Goal: Task Accomplishment & Management: Manage account settings

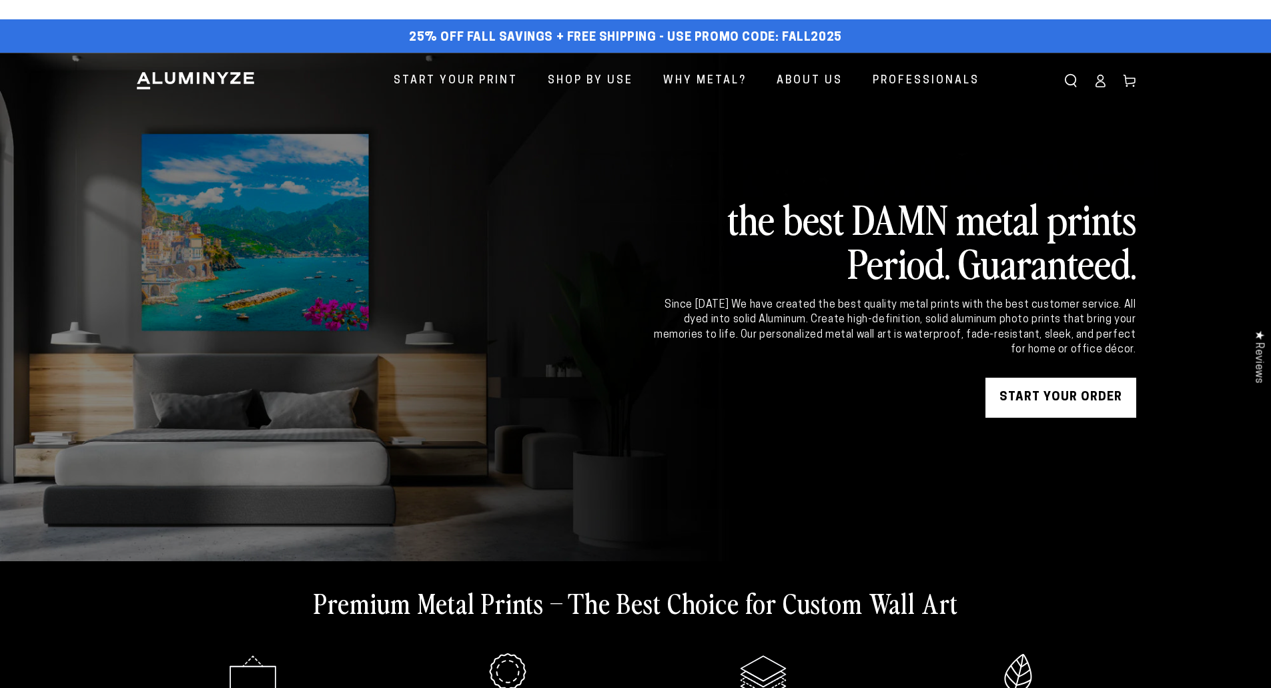
click at [1095, 79] on icon at bounding box center [1100, 80] width 13 height 13
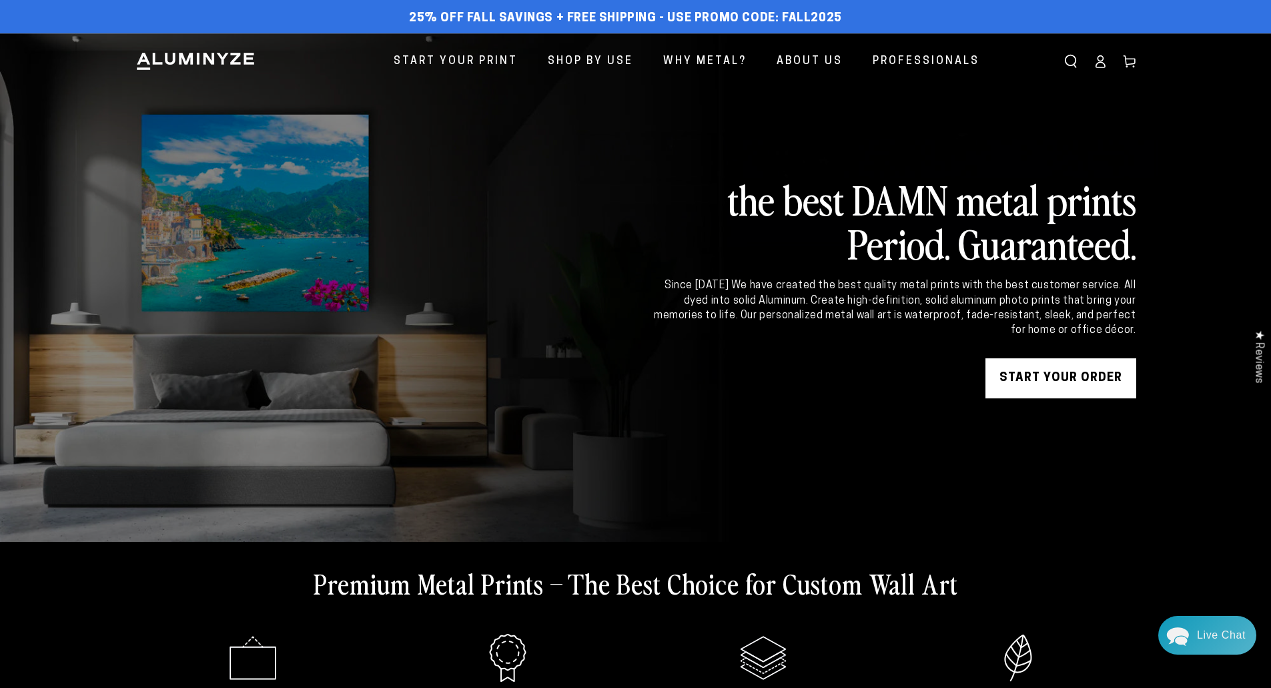
click at [1097, 59] on icon at bounding box center [1100, 61] width 13 height 13
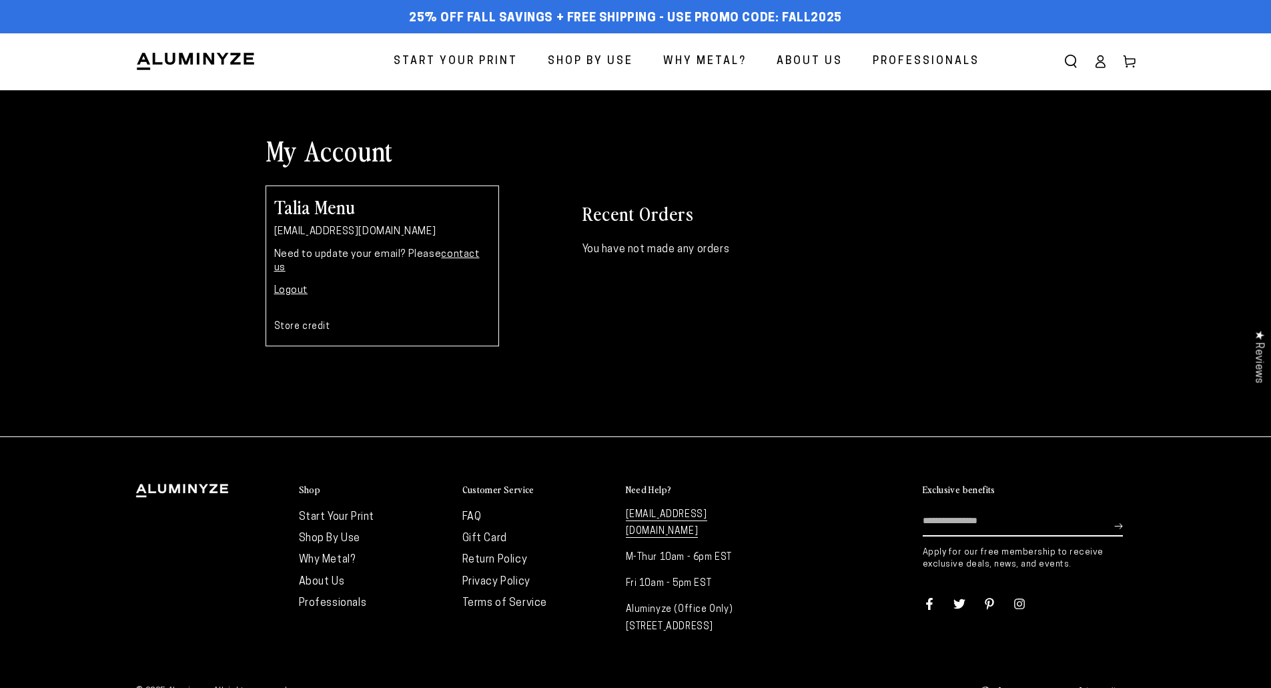
click at [298, 286] on link "Logout" at bounding box center [291, 291] width 34 height 10
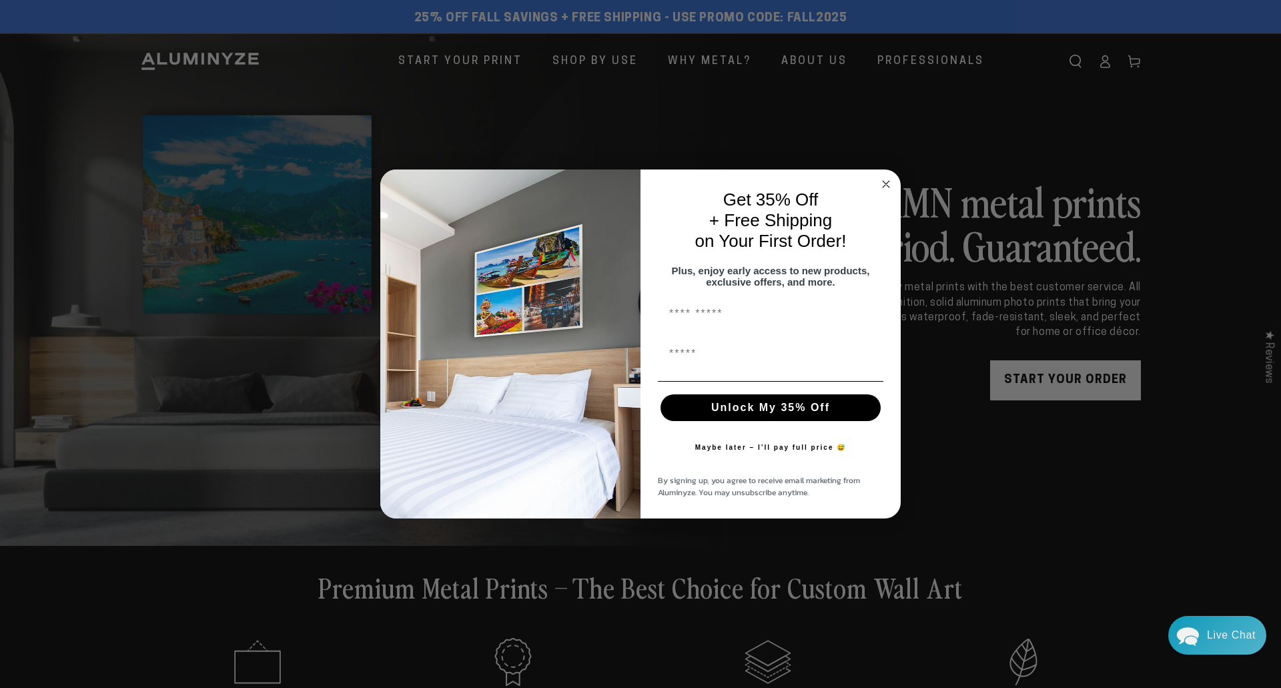
click at [885, 181] on icon "Close dialog" at bounding box center [886, 184] width 7 height 7
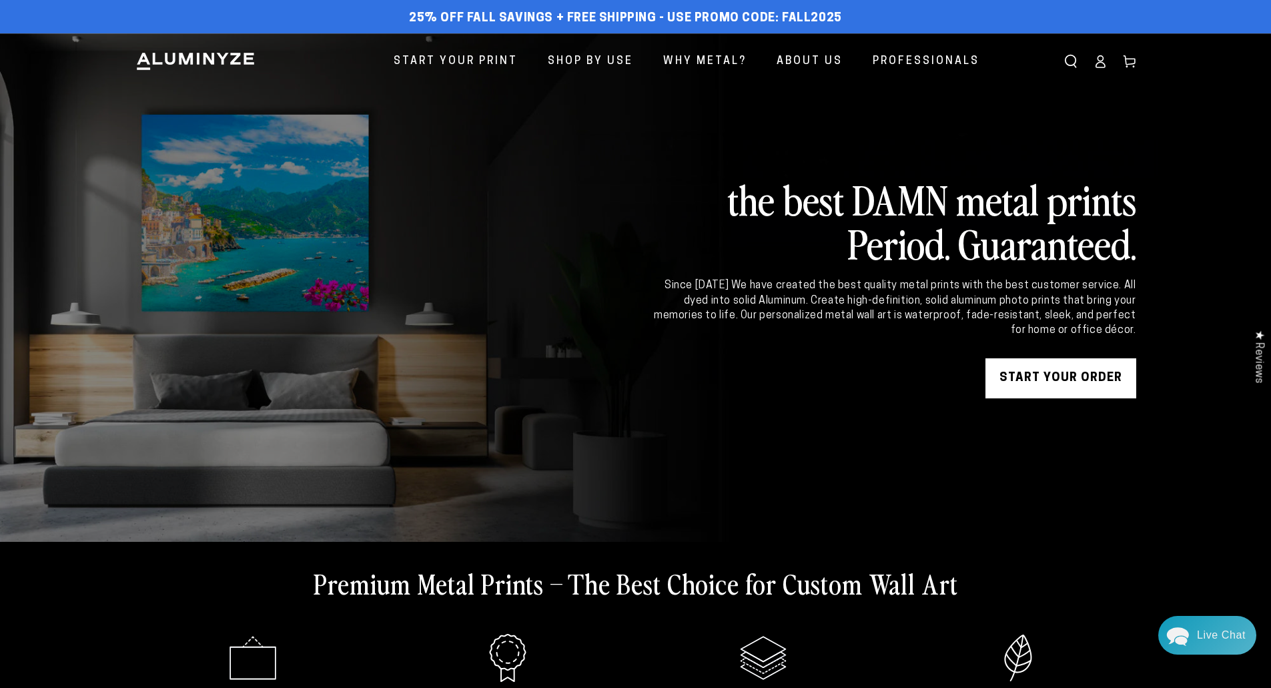
click at [1098, 67] on icon at bounding box center [1100, 65] width 9 height 5
click at [1099, 63] on icon at bounding box center [1100, 65] width 9 height 5
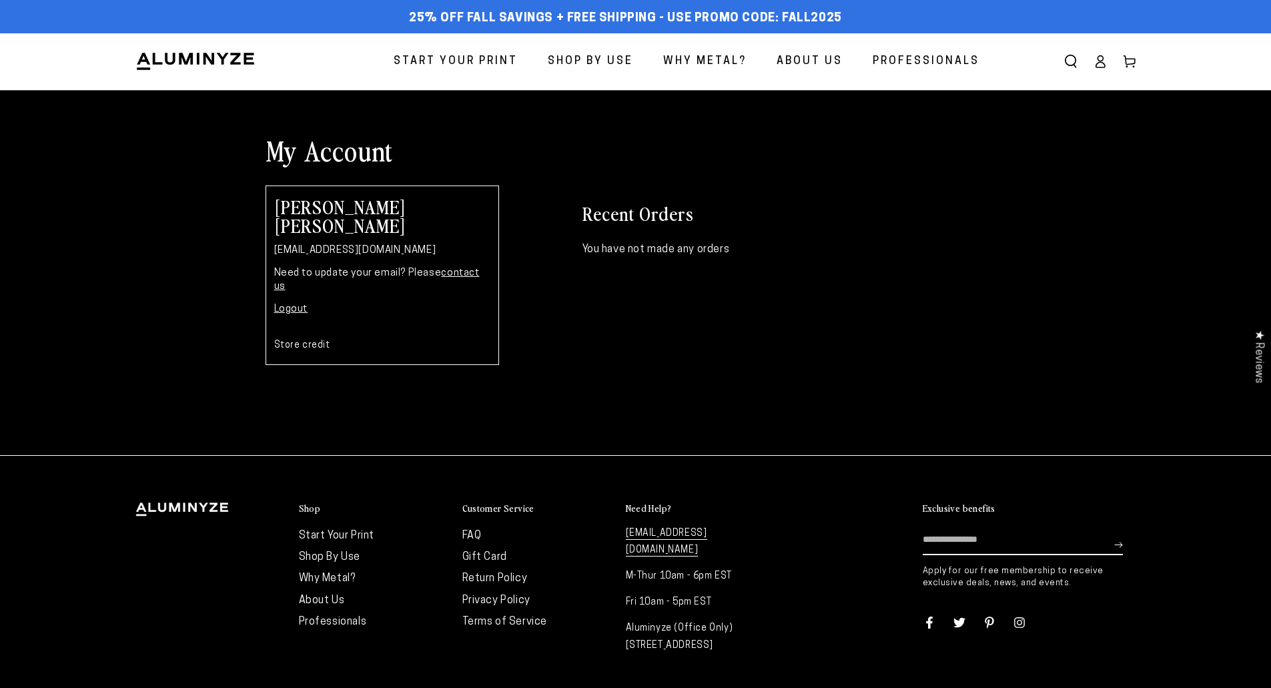
click at [292, 304] on link "Logout" at bounding box center [291, 309] width 34 height 10
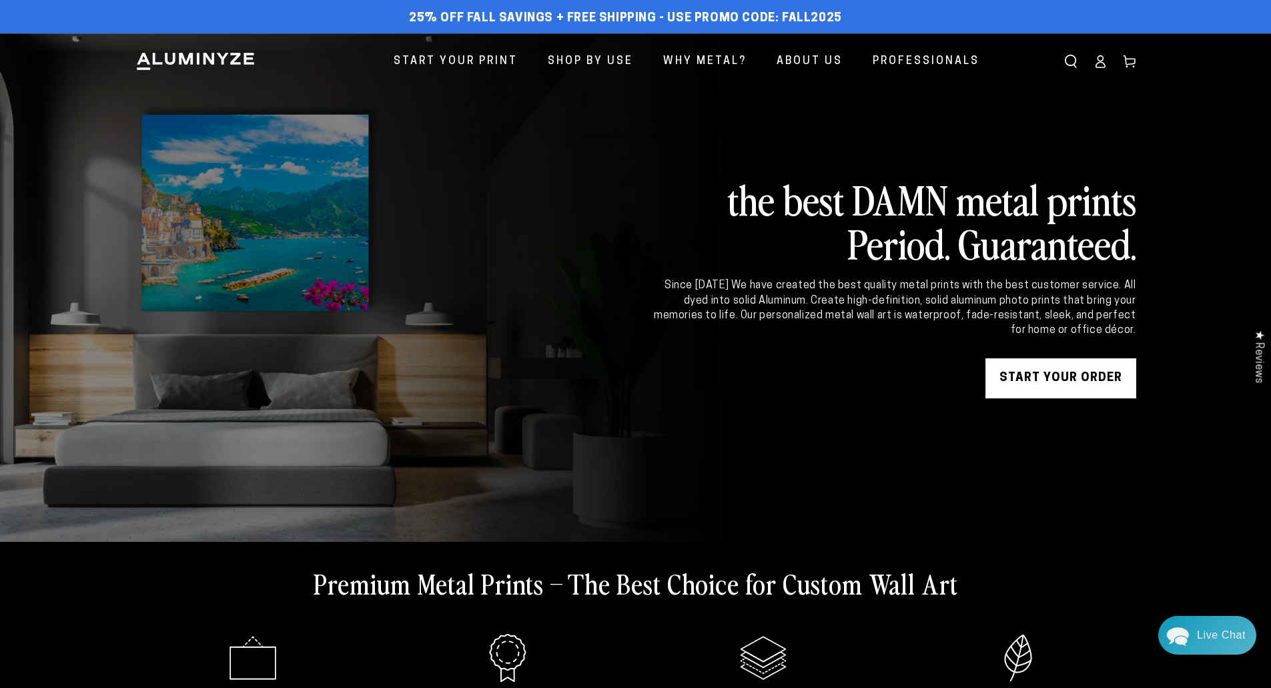
click at [1098, 58] on icon at bounding box center [1100, 61] width 13 height 13
